Goal: Check status: Check status

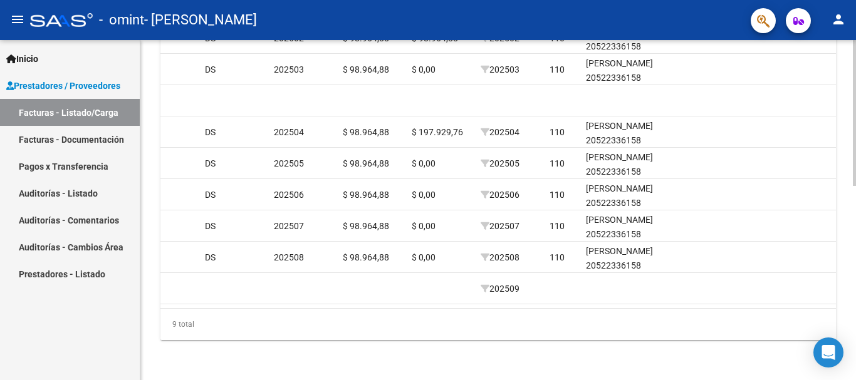
scroll to position [204, 0]
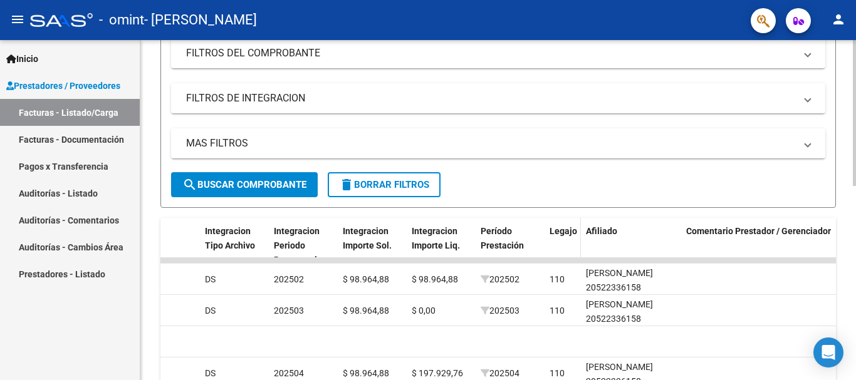
click at [563, 233] on span "Legajo" at bounding box center [564, 231] width 28 height 10
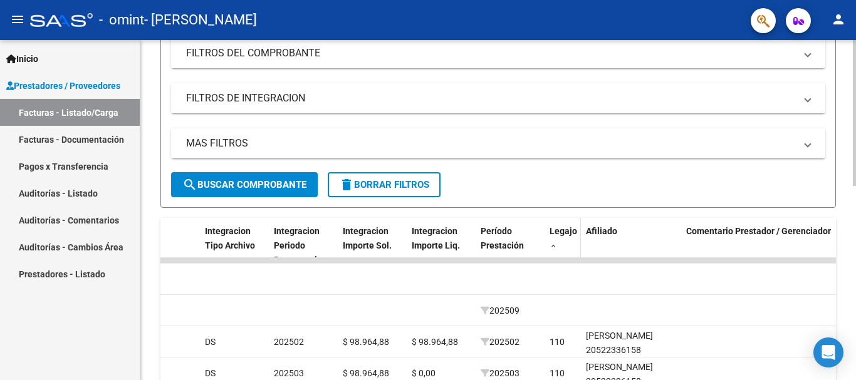
click at [563, 233] on span "Legajo" at bounding box center [564, 231] width 28 height 10
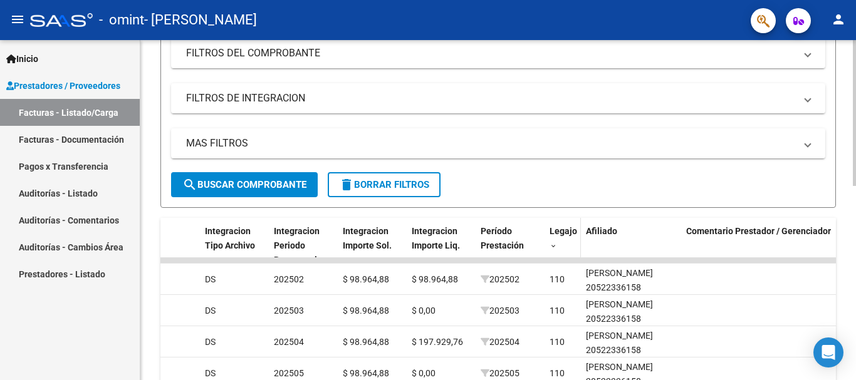
click at [562, 231] on span "Legajo" at bounding box center [564, 231] width 28 height 10
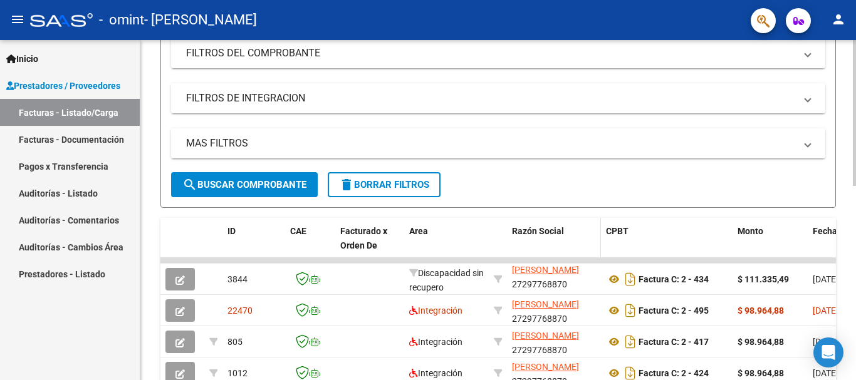
scroll to position [266, 0]
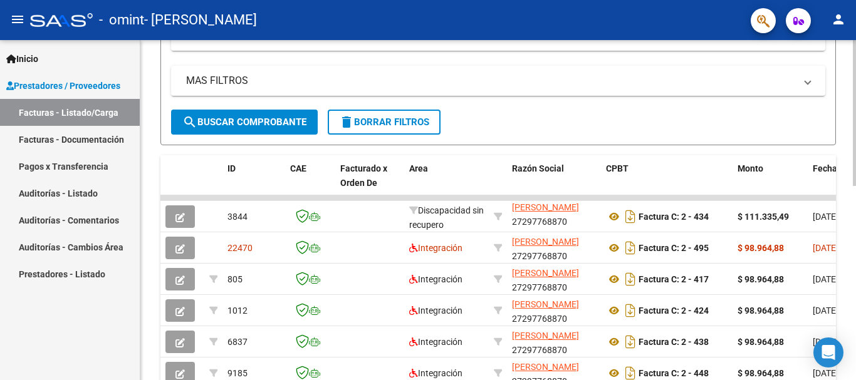
click at [822, 171] on span "Fecha Cpbt" at bounding box center [835, 169] width 45 height 10
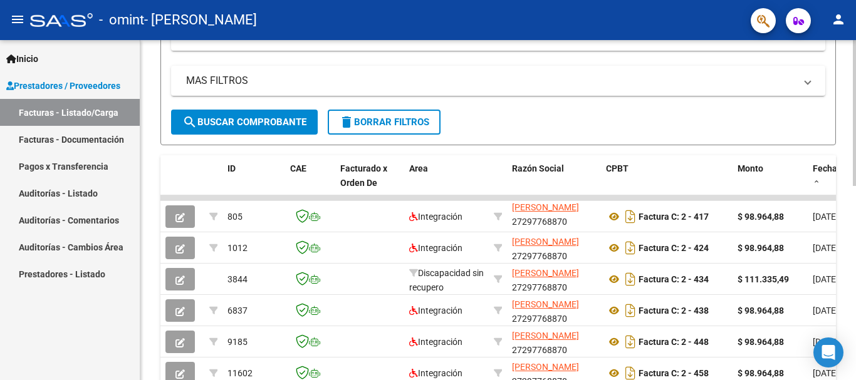
click at [815, 183] on span at bounding box center [817, 182] width 8 height 9
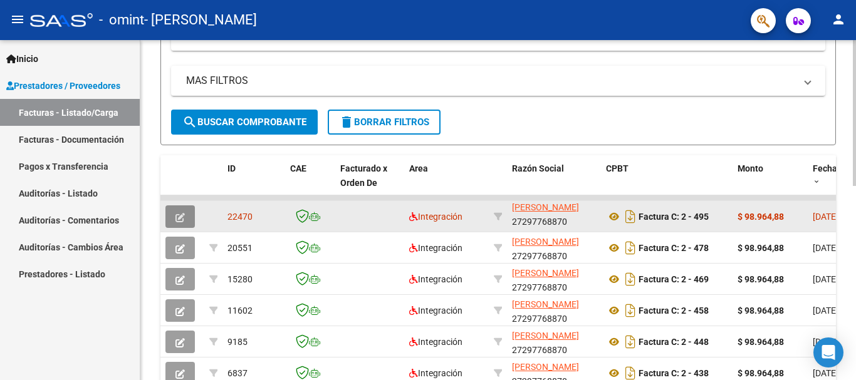
click at [179, 213] on icon "button" at bounding box center [180, 217] width 9 height 9
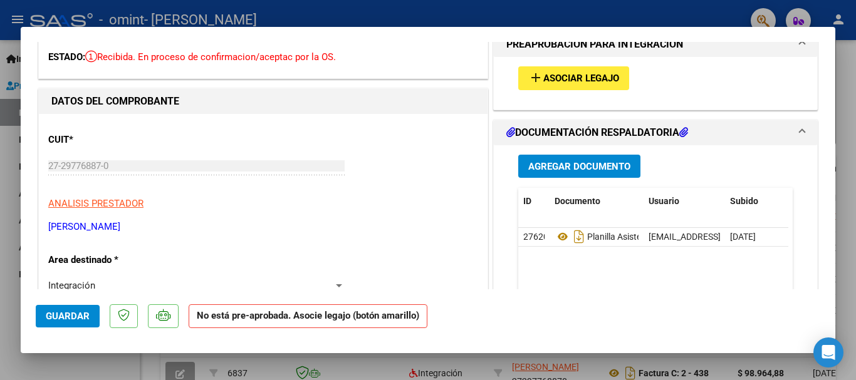
click at [590, 77] on span "Asociar Legajo" at bounding box center [581, 78] width 76 height 11
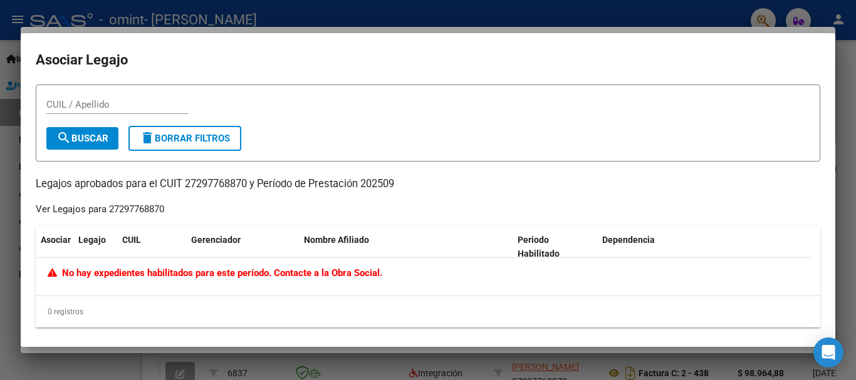
click at [841, 66] on div at bounding box center [428, 190] width 856 height 380
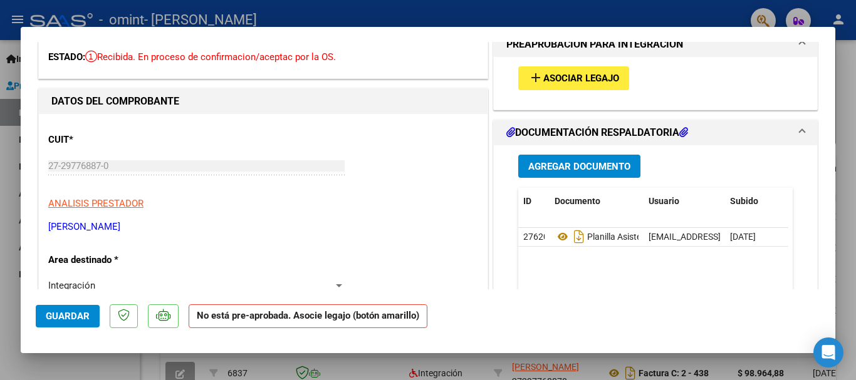
click at [842, 98] on div at bounding box center [428, 190] width 856 height 380
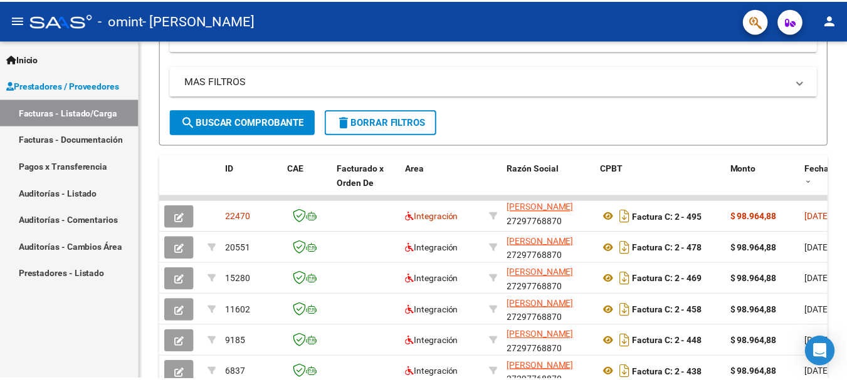
scroll to position [0, 0]
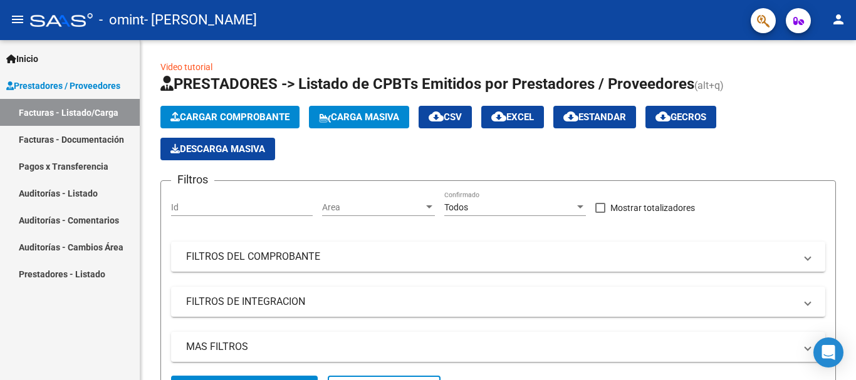
click at [837, 25] on mat-icon "person" at bounding box center [838, 19] width 15 height 15
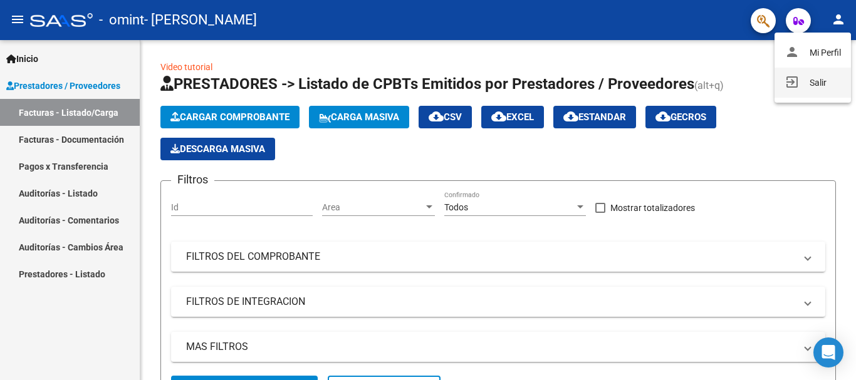
click at [809, 84] on button "exit_to_app Salir" at bounding box center [813, 83] width 76 height 30
